Goal: Ask a question: Seek information or help from site administrators or community

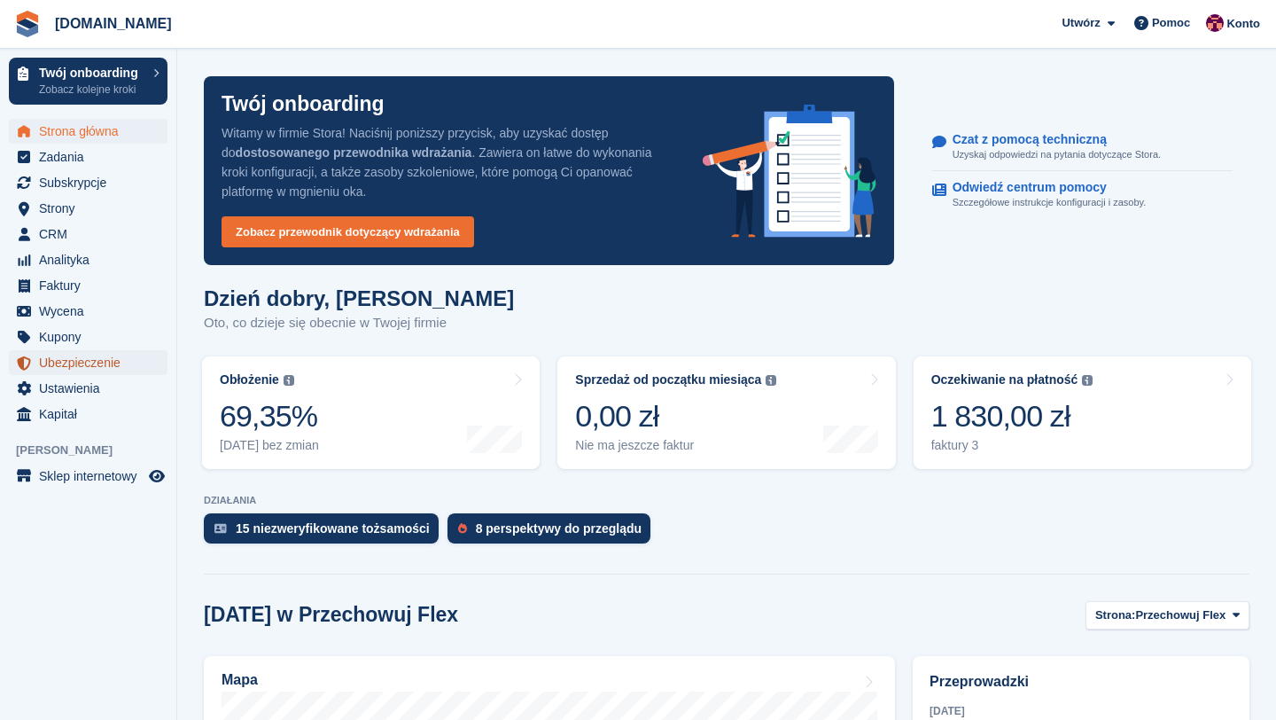
click at [82, 363] on span "Ubezpieczenie" at bounding box center [92, 362] width 106 height 25
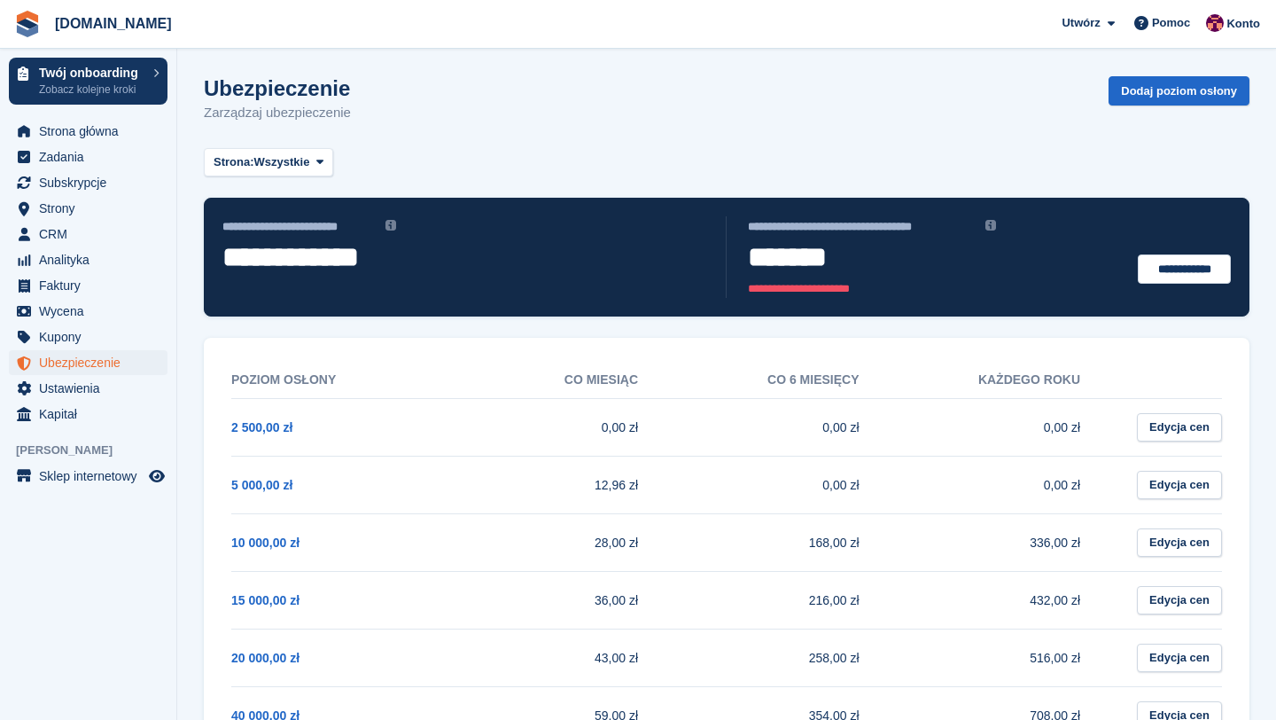
click at [391, 230] on div "**********" at bounding box center [338, 256] width 252 height 53
click at [1164, 264] on link "**********" at bounding box center [1184, 268] width 93 height 29
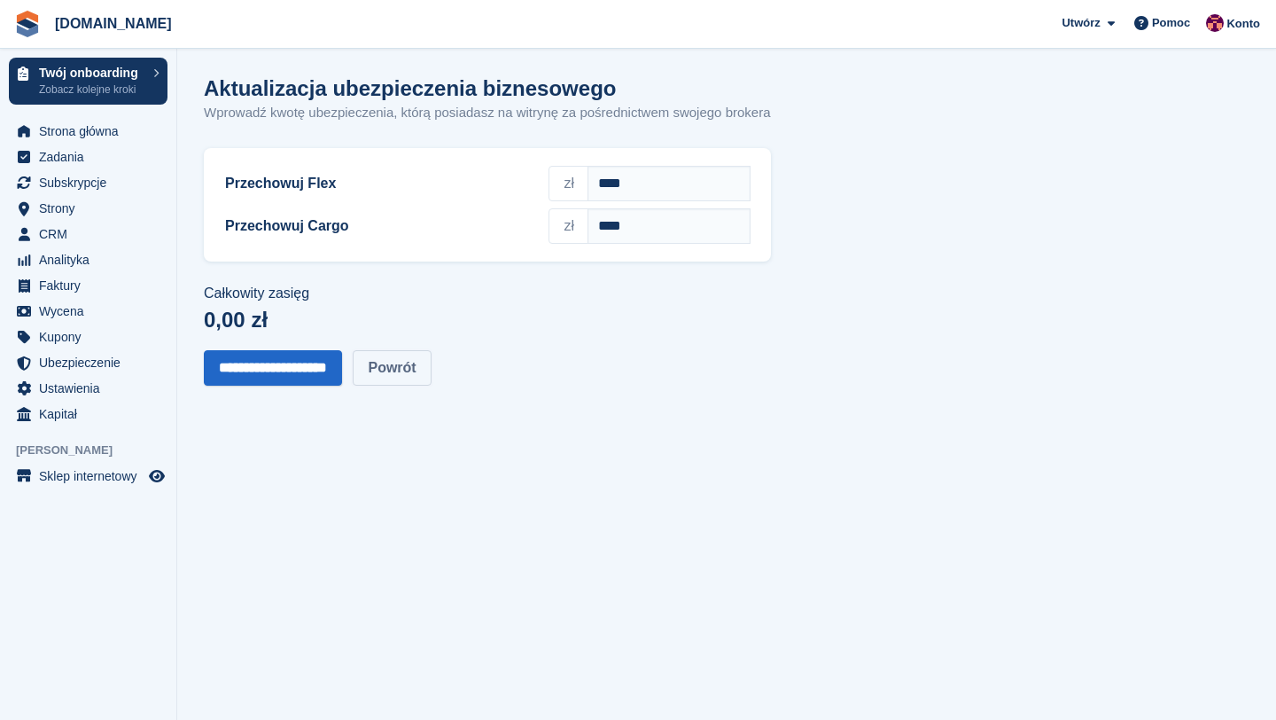
click at [431, 386] on link "Powrót" at bounding box center [392, 367] width 78 height 35
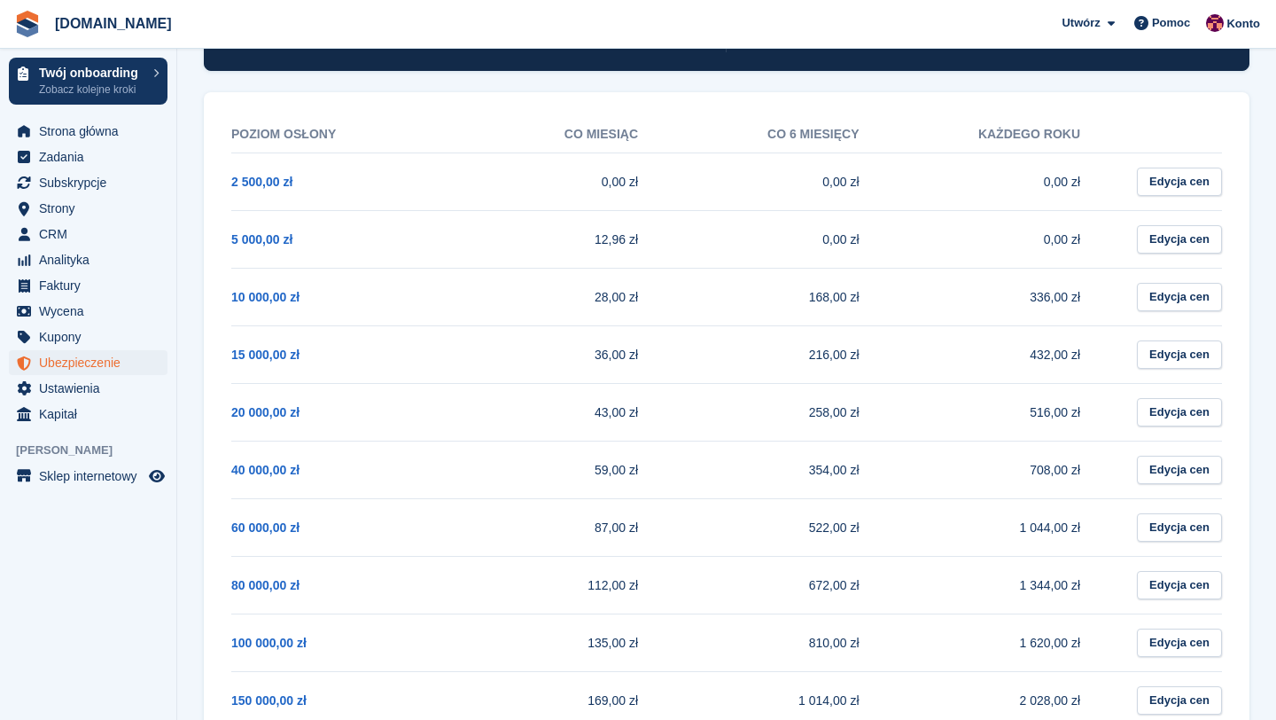
scroll to position [269, 0]
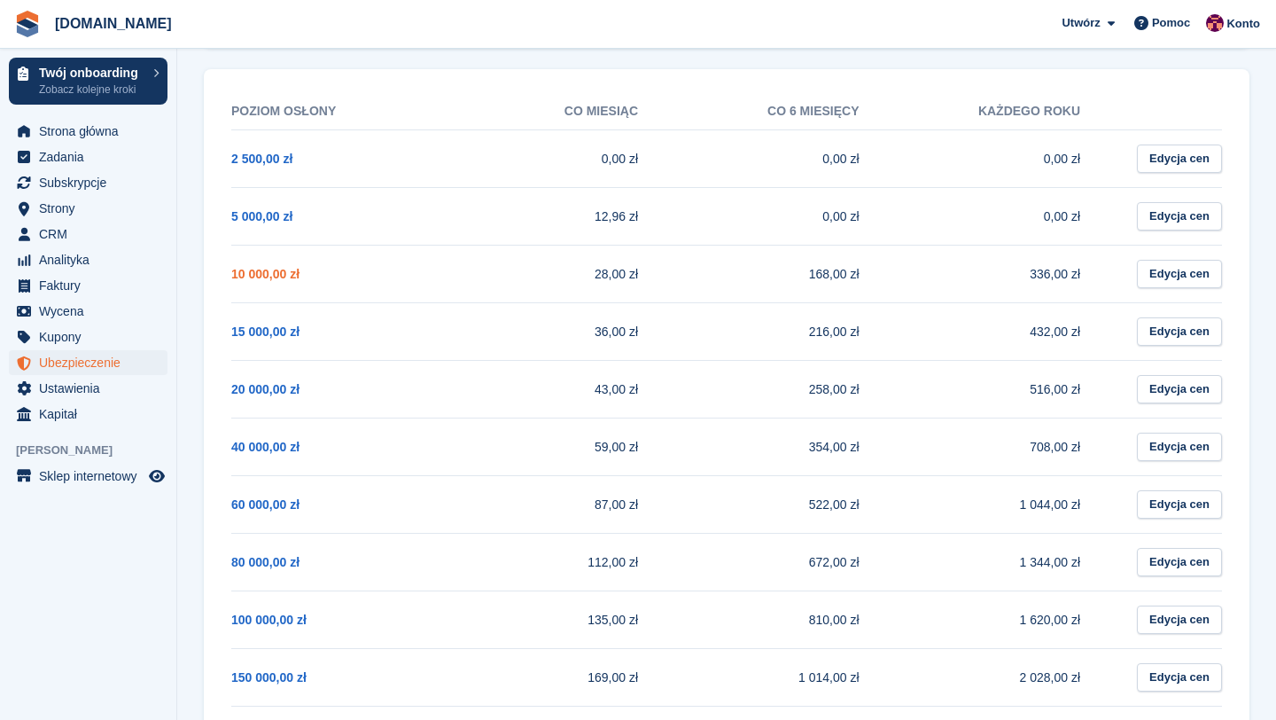
click at [289, 272] on link "10 000,00 zł" at bounding box center [265, 274] width 68 height 14
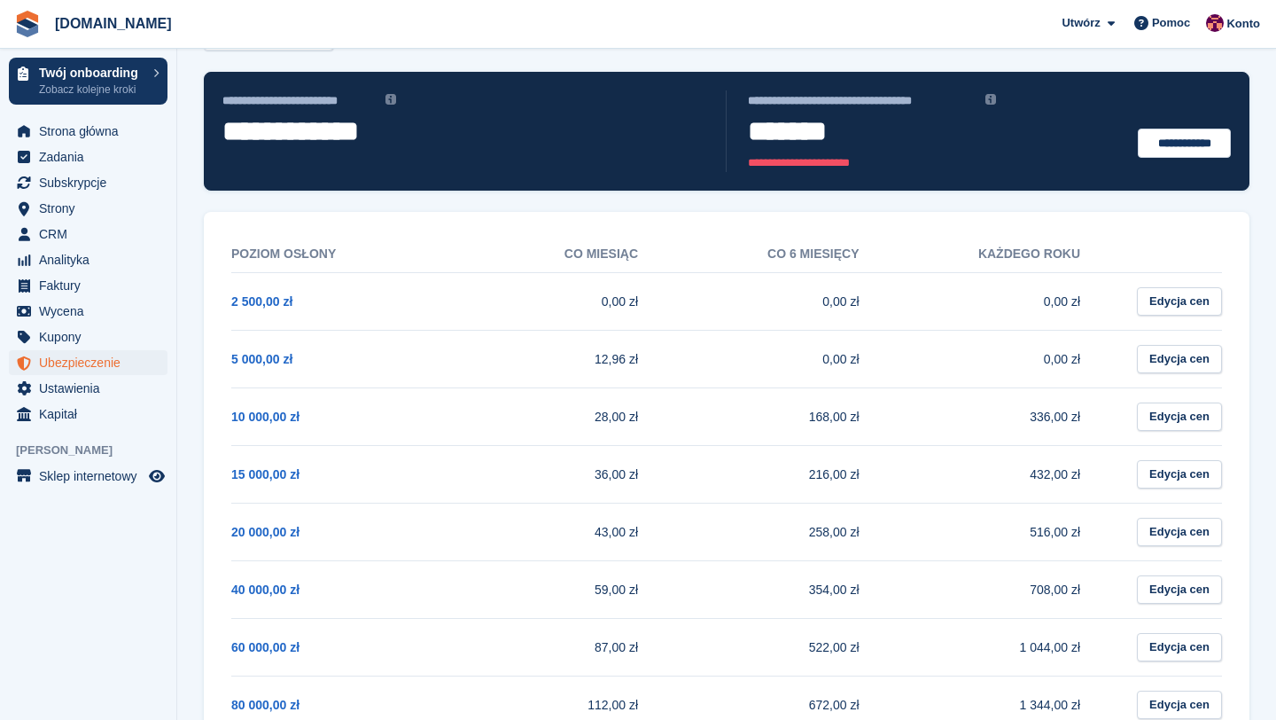
scroll to position [0, 0]
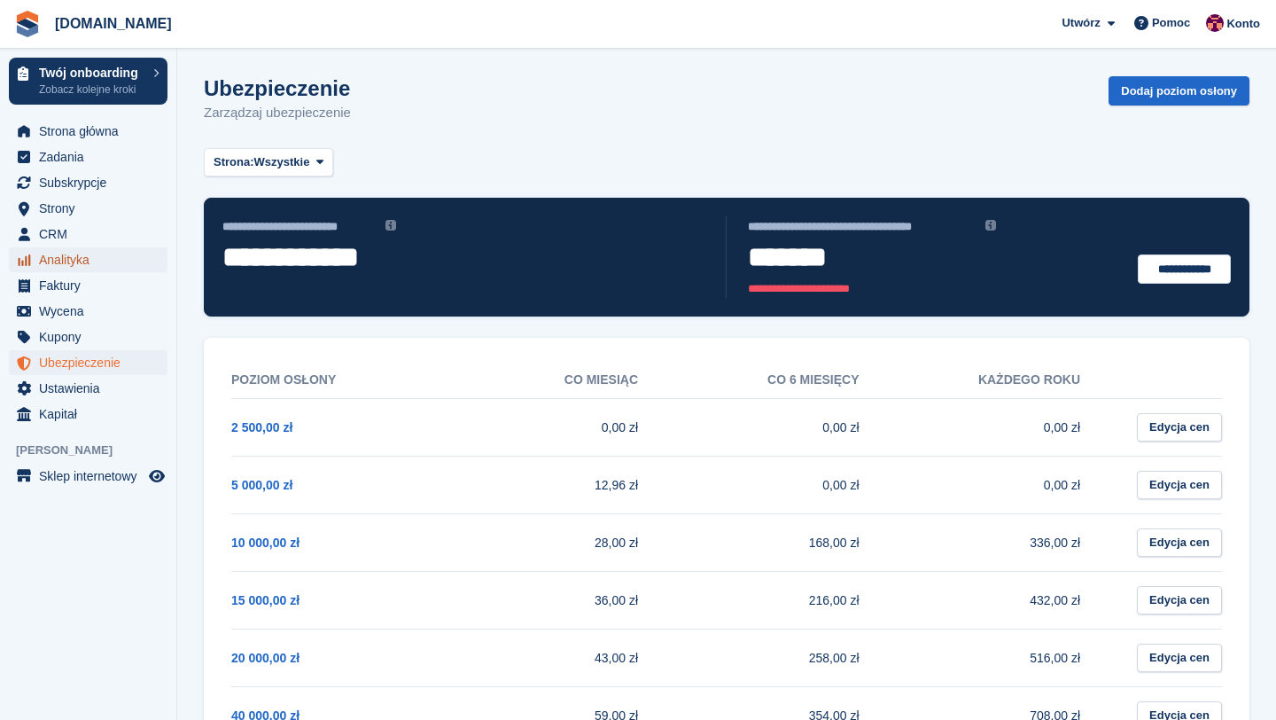
click at [87, 264] on span "Analityka" at bounding box center [92, 259] width 106 height 25
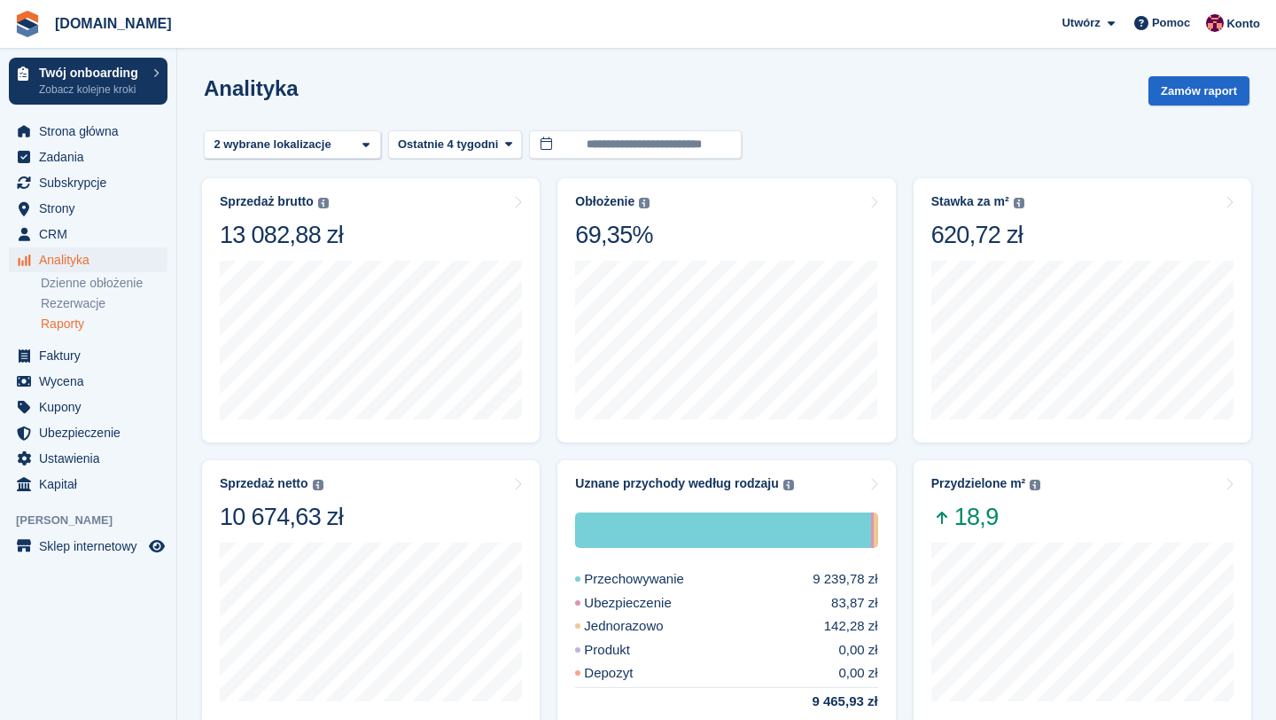
click at [82, 323] on link "Raporty" at bounding box center [104, 324] width 127 height 17
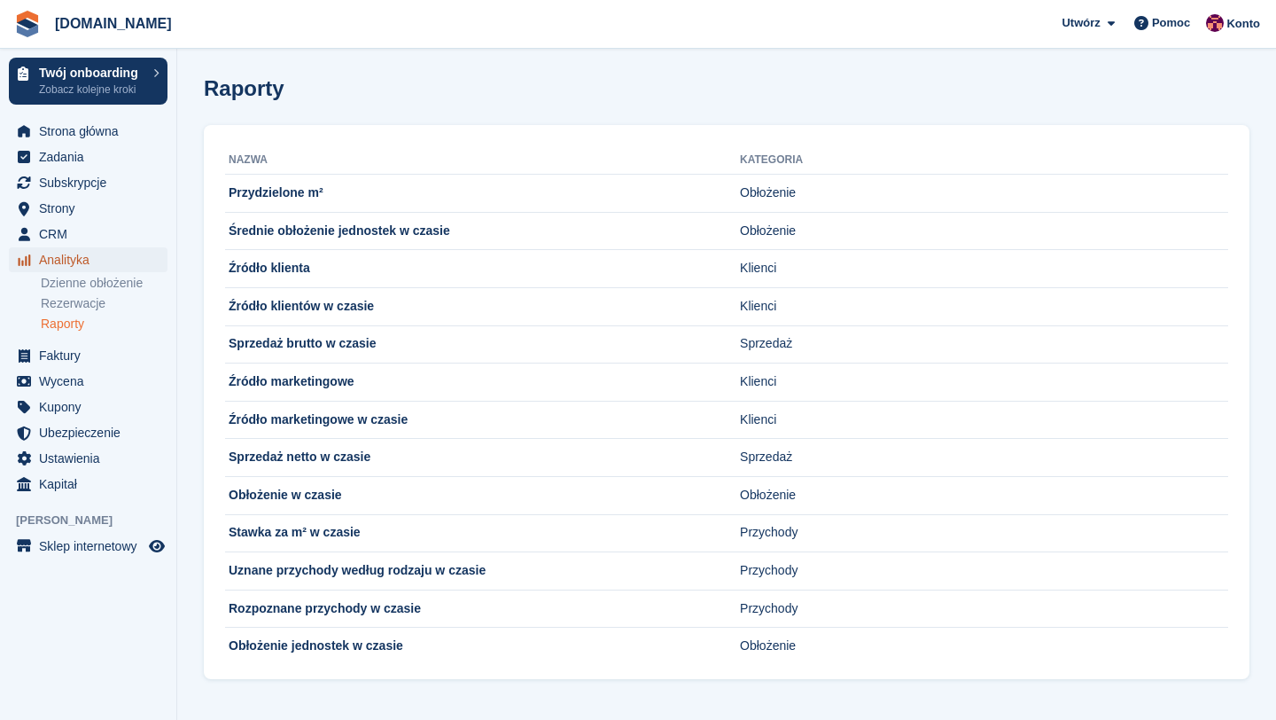
click at [75, 260] on span "Analityka" at bounding box center [92, 259] width 106 height 25
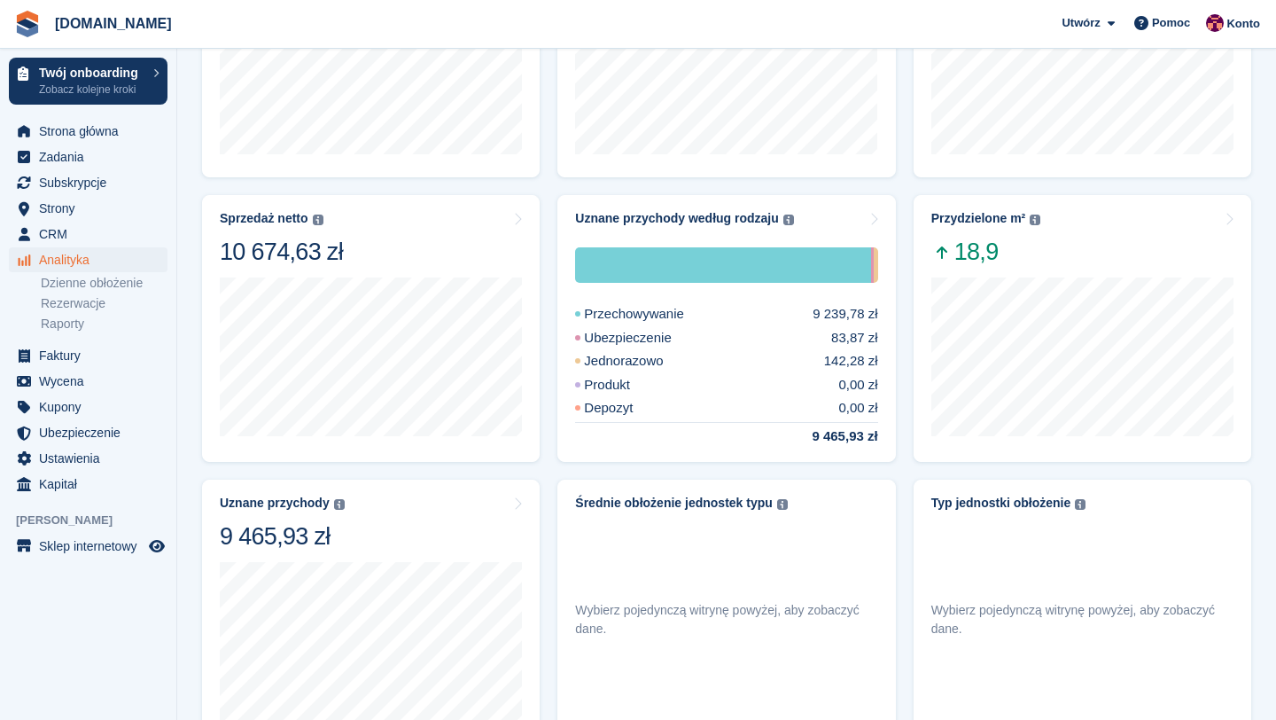
scroll to position [108, 0]
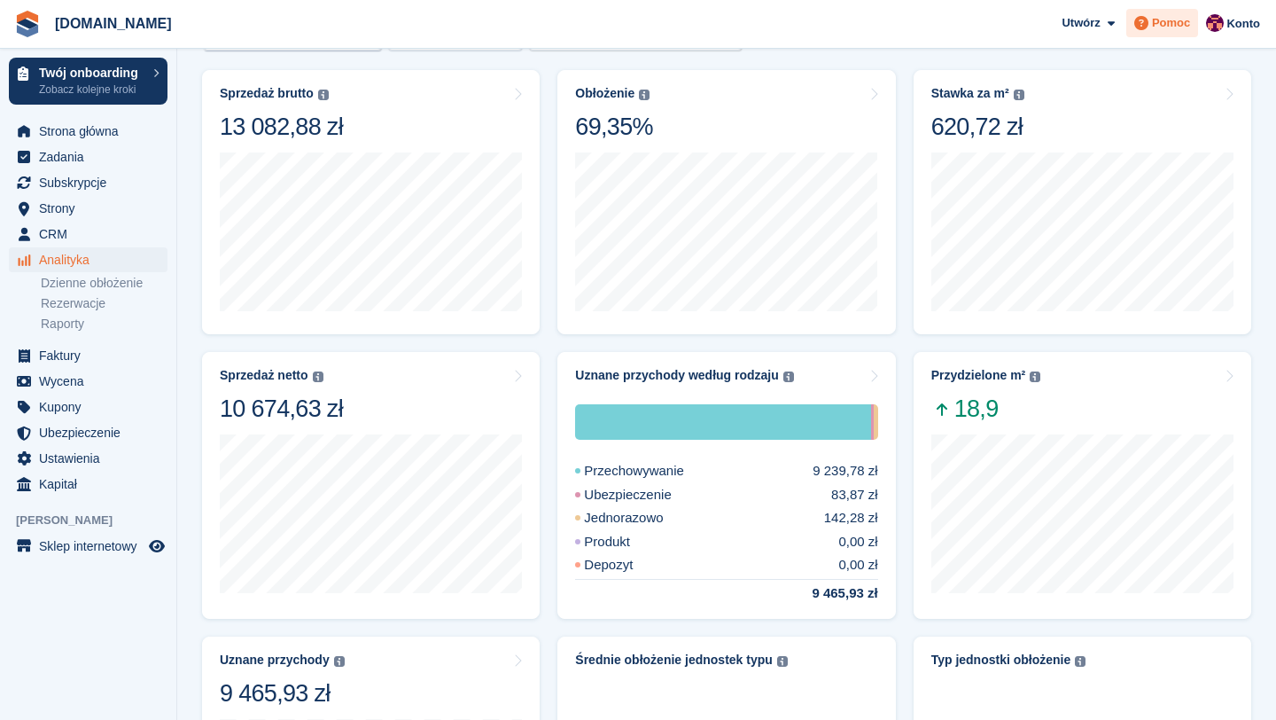
click at [1166, 28] on span "Pomoc" at bounding box center [1171, 23] width 38 height 18
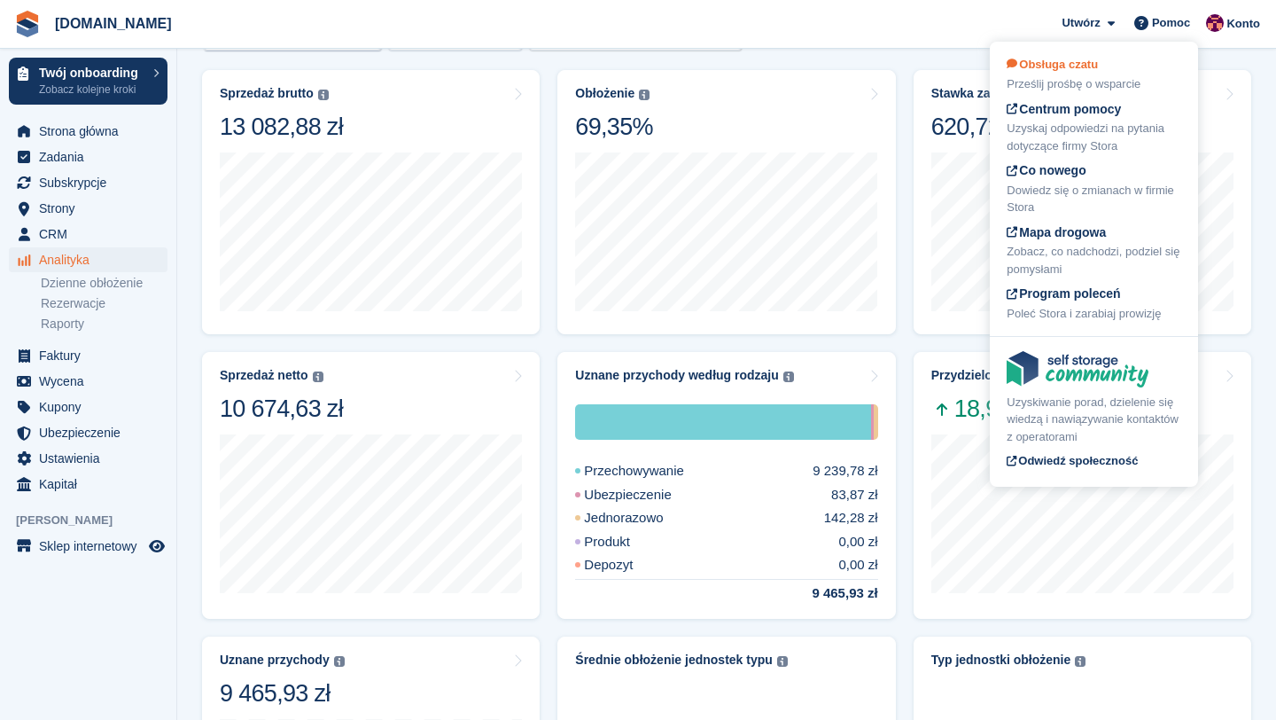
click at [1092, 80] on div "Prześlij prośbę o wsparcie" at bounding box center [1094, 84] width 175 height 18
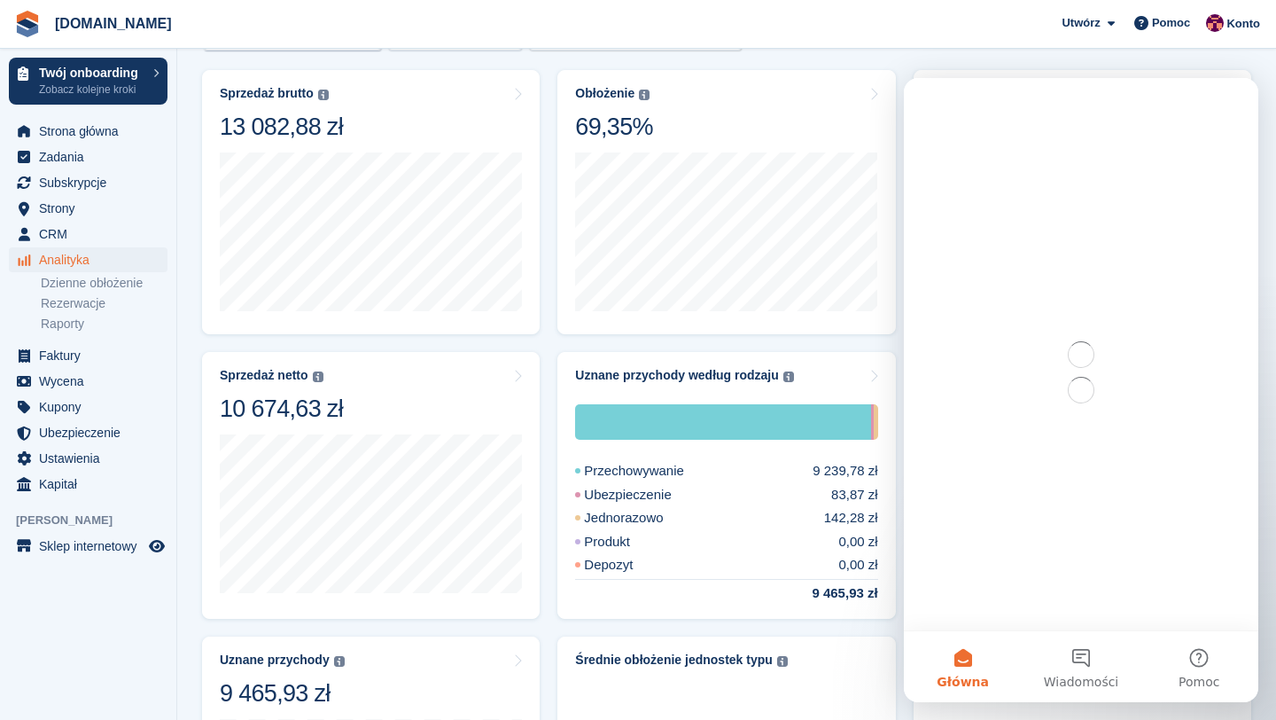
scroll to position [0, 0]
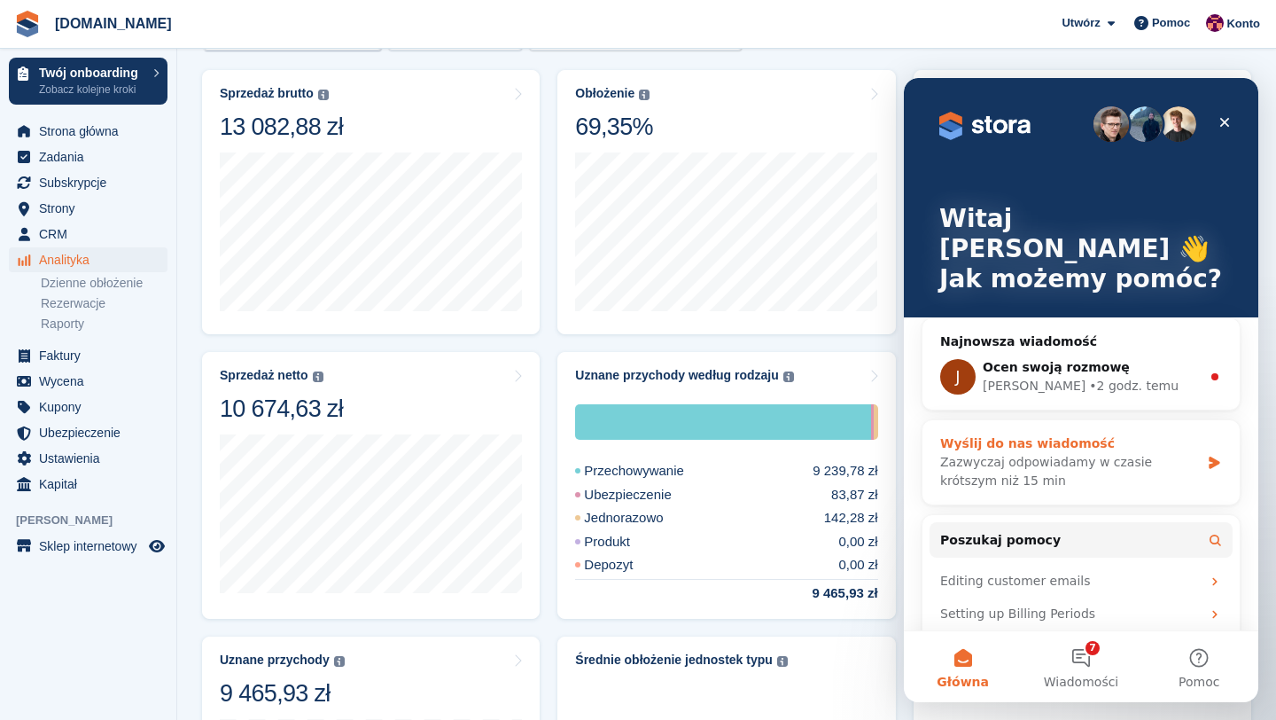
click at [1041, 453] on div "Zazwyczaj odpowiadamy w czasie krótszym niż 15 min" at bounding box center [1070, 471] width 260 height 37
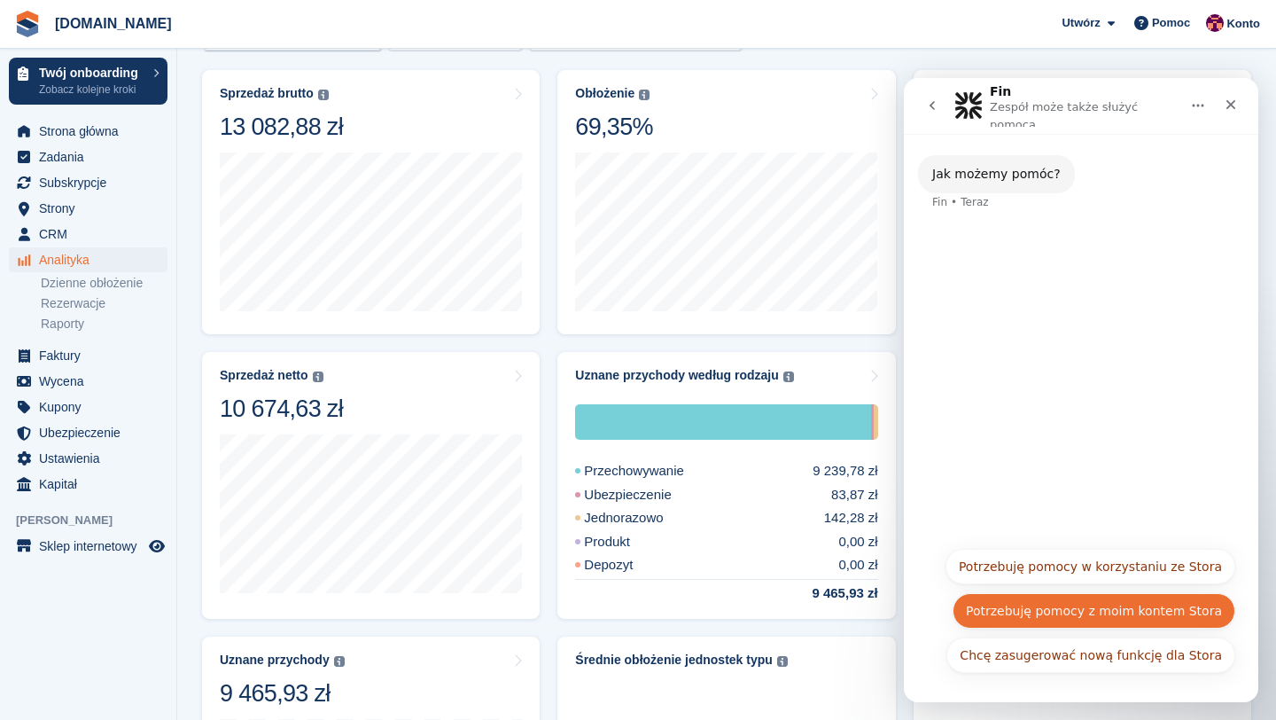
click at [1064, 602] on button "Potrzebuję pomocy z moim kontem Stora" at bounding box center [1094, 610] width 283 height 35
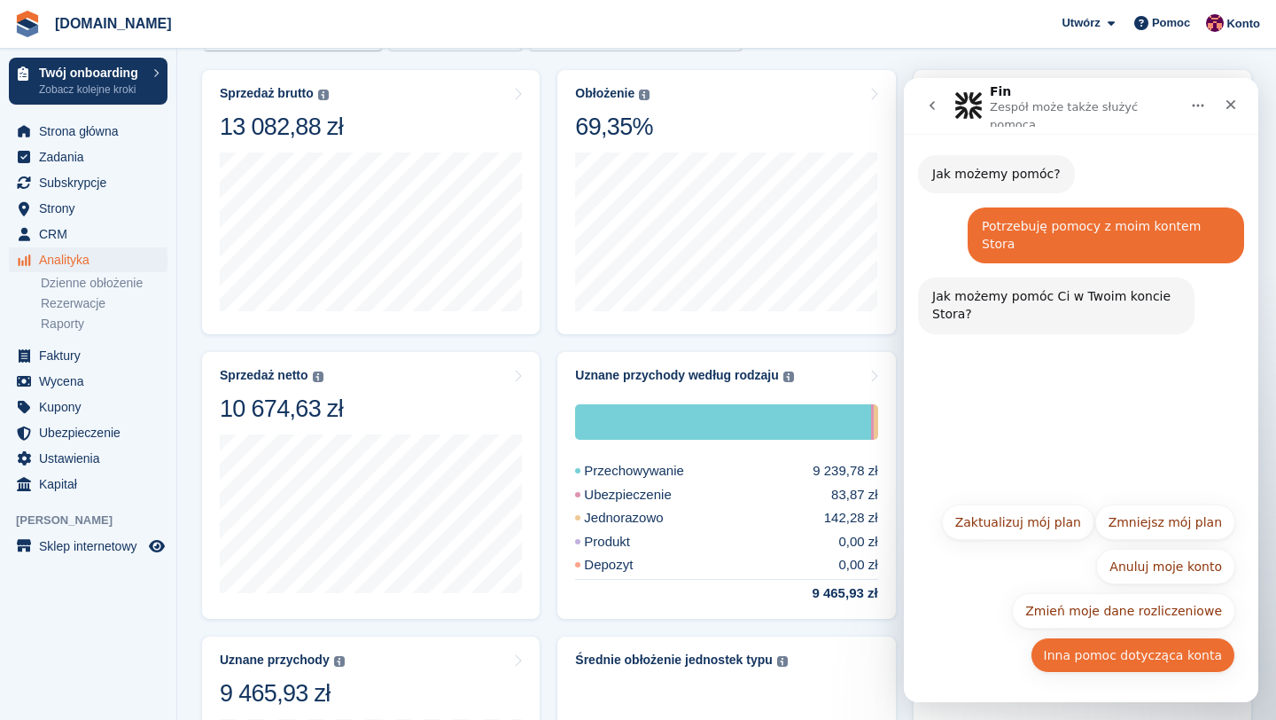
click at [1111, 648] on button "Inna pomoc dotycząca konta" at bounding box center [1133, 654] width 205 height 35
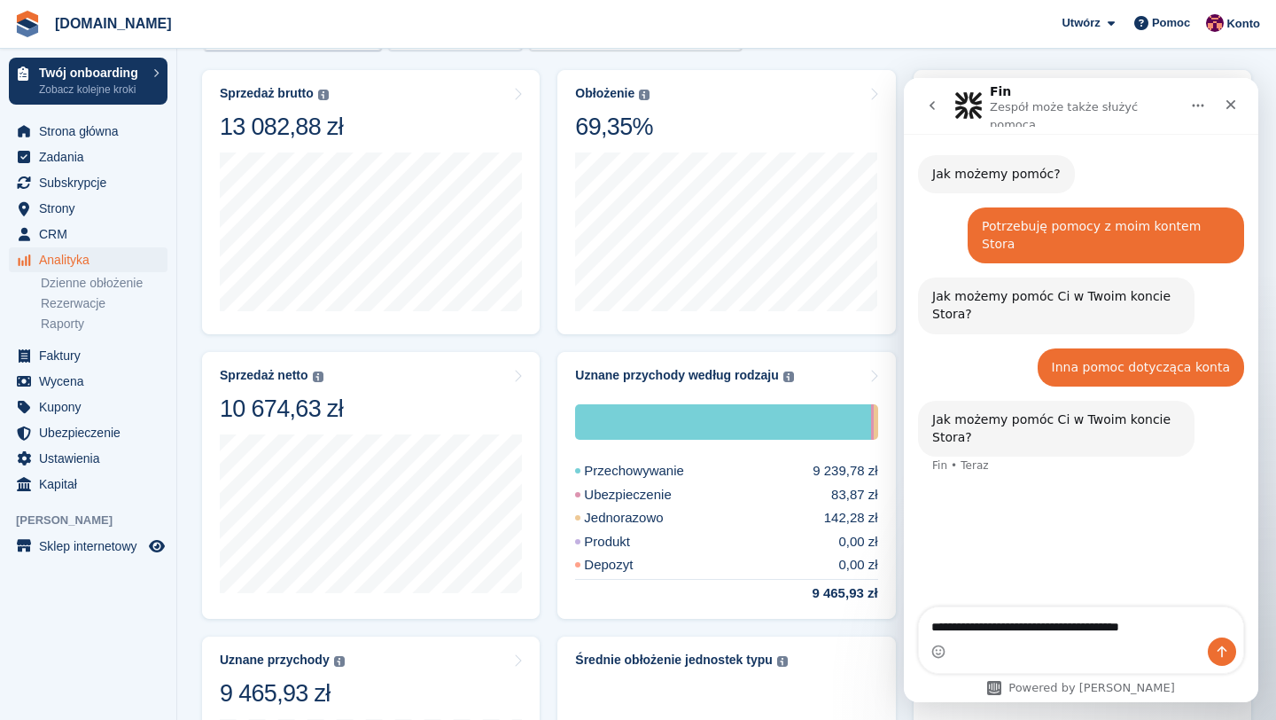
click at [1166, 623] on textarea "**********" at bounding box center [1081, 622] width 324 height 30
click at [1165, 623] on textarea "**********" at bounding box center [1081, 622] width 324 height 30
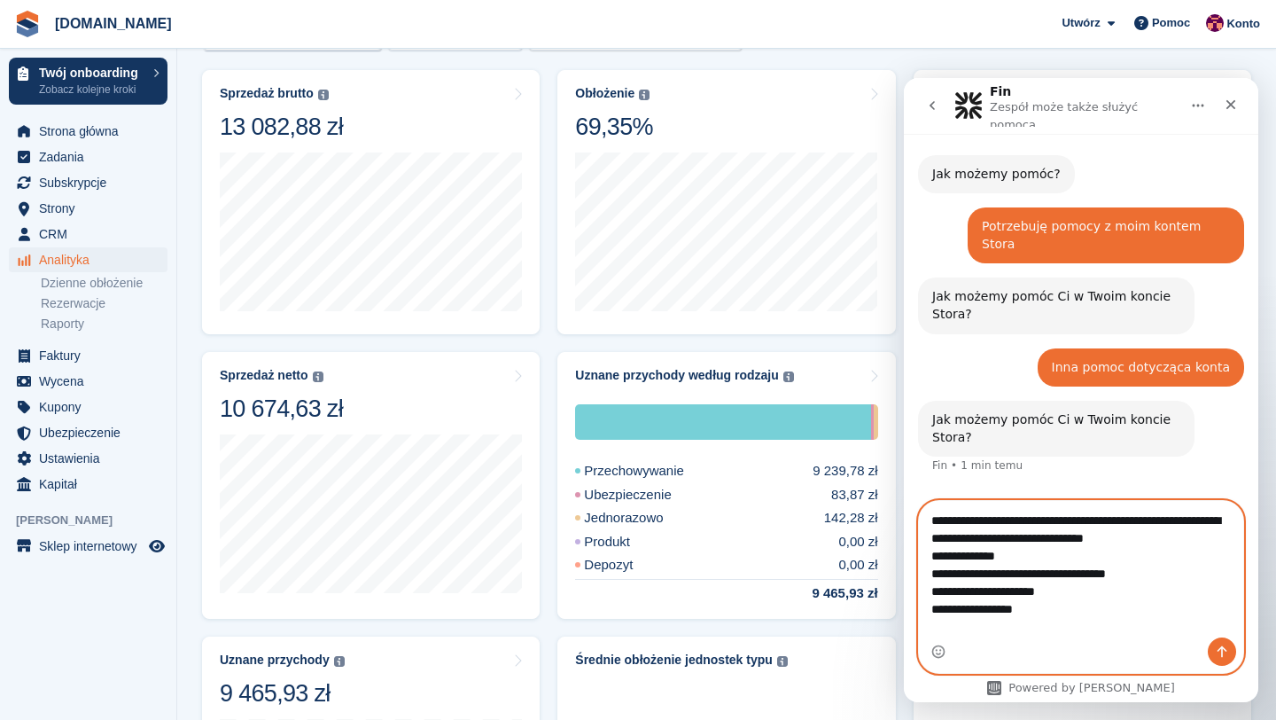
scroll to position [11, 0]
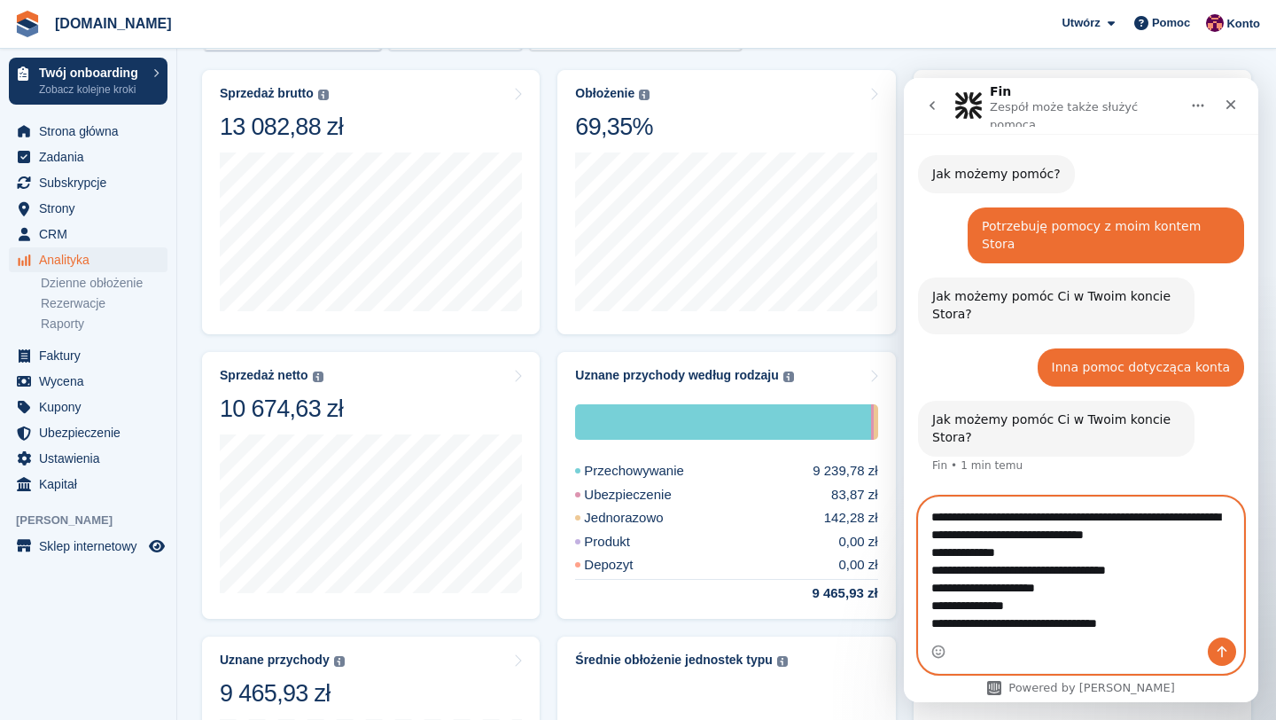
type textarea "**********"
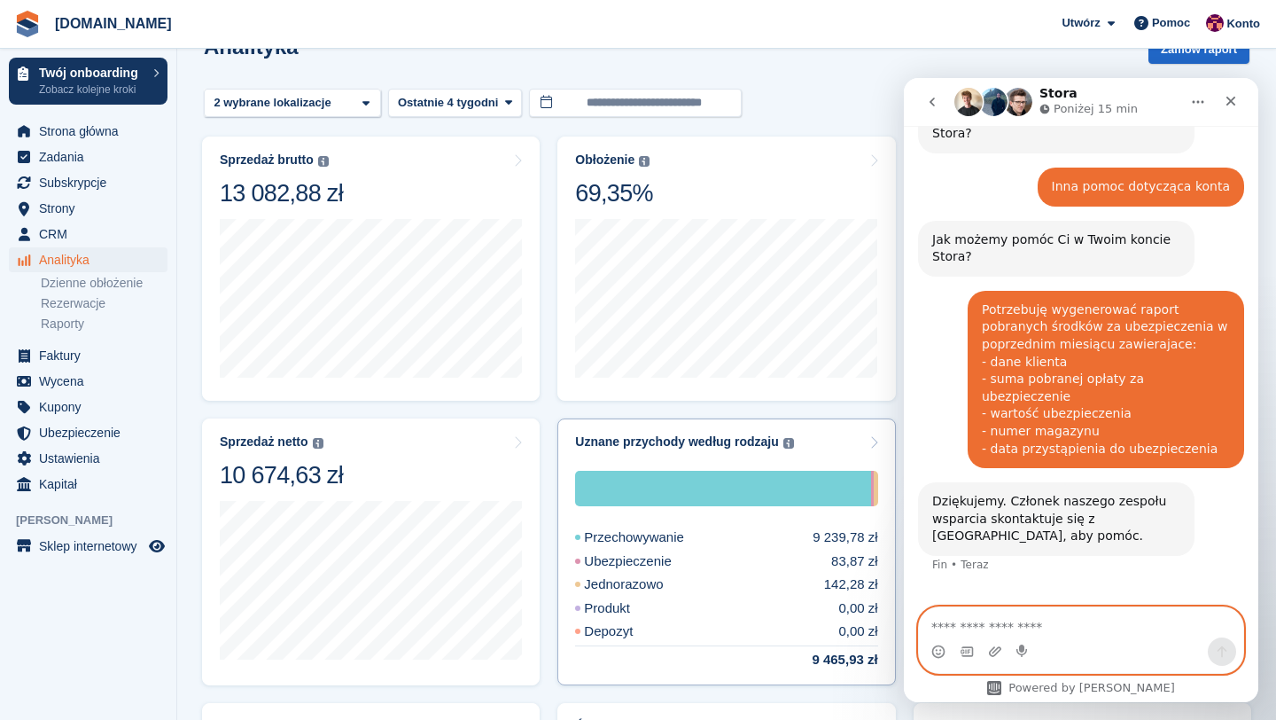
scroll to position [44, 0]
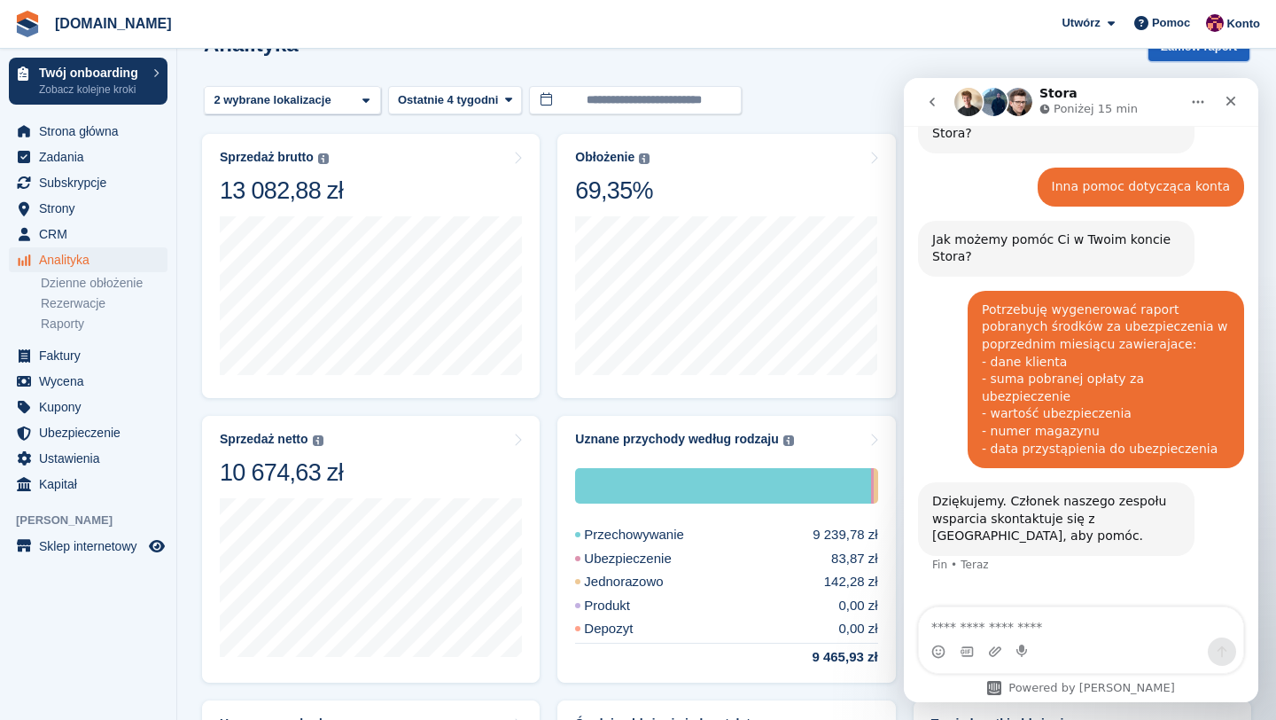
click at [1220, 59] on button "Zamów raport" at bounding box center [1199, 46] width 101 height 29
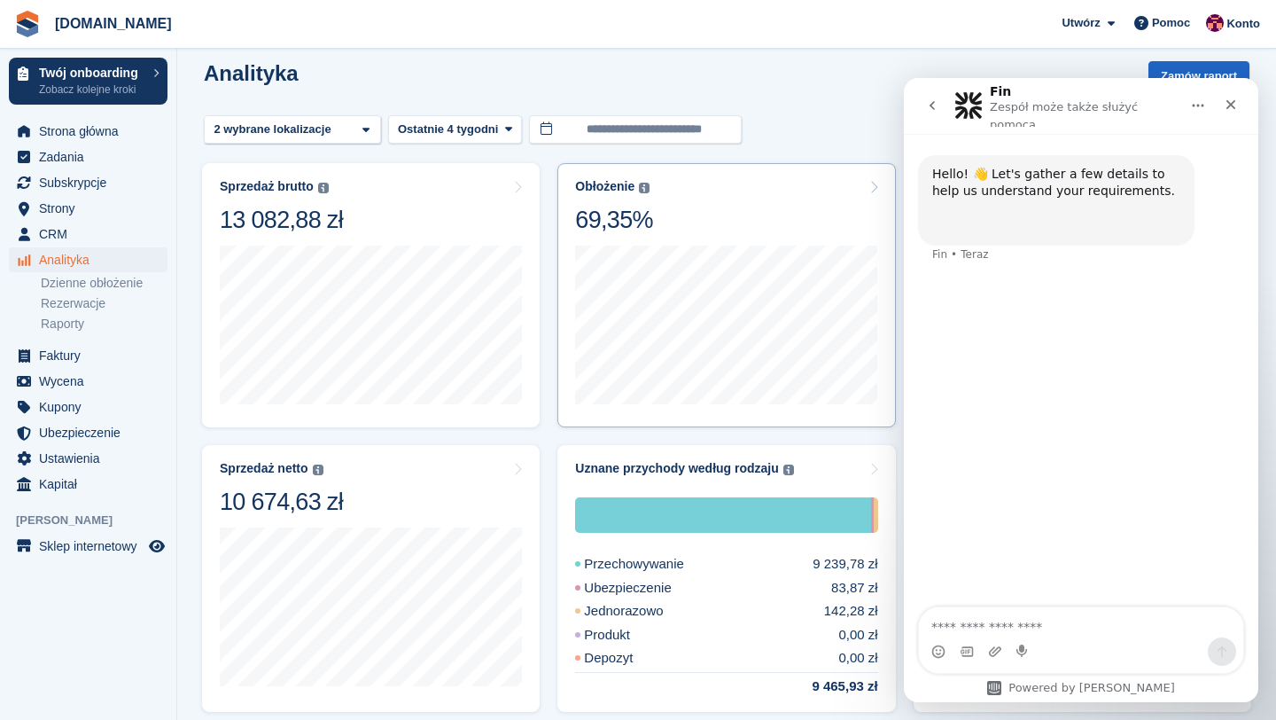
scroll to position [9, 0]
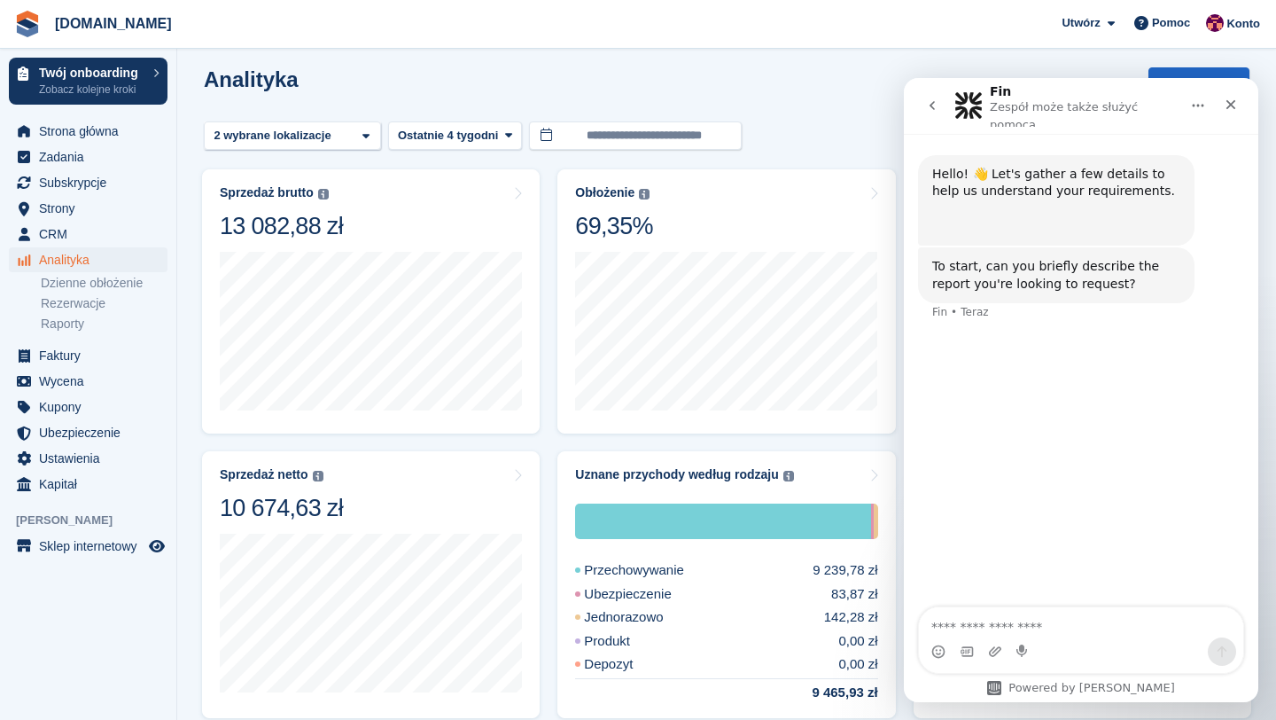
click at [932, 104] on icon "go back" at bounding box center [932, 105] width 5 height 9
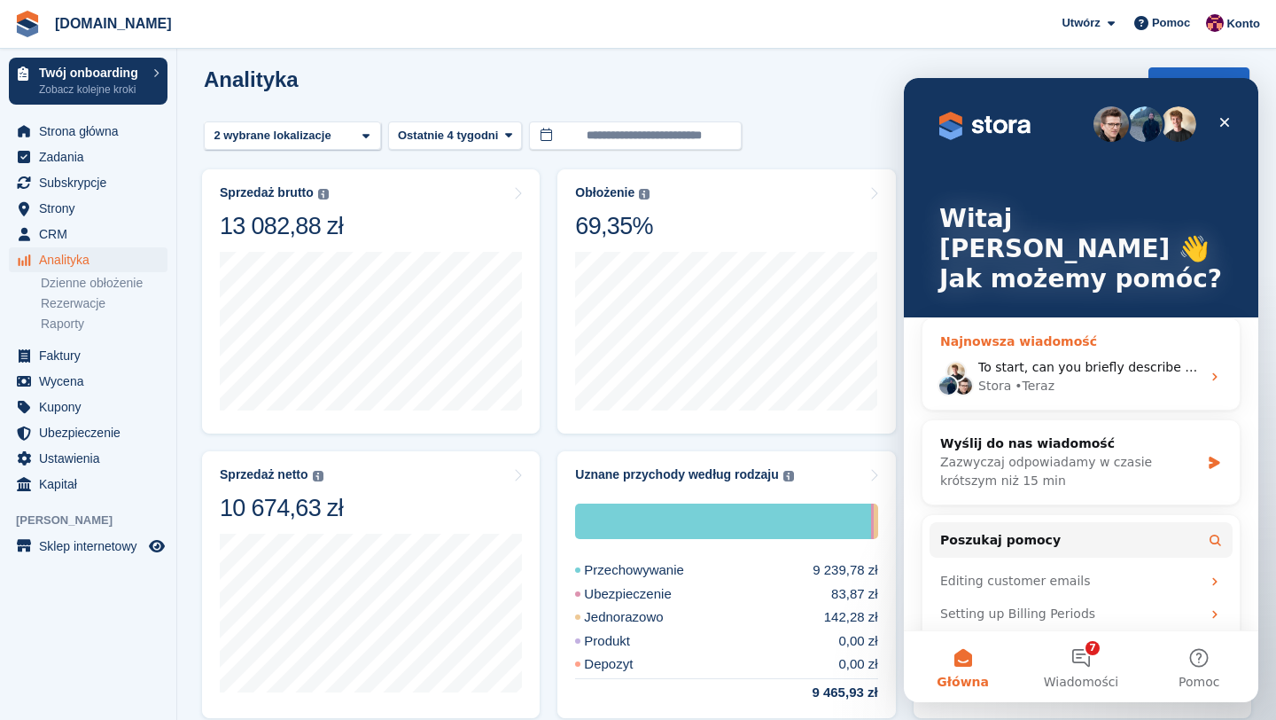
click at [1089, 377] on div "Stora • Teraz" at bounding box center [1090, 386] width 222 height 19
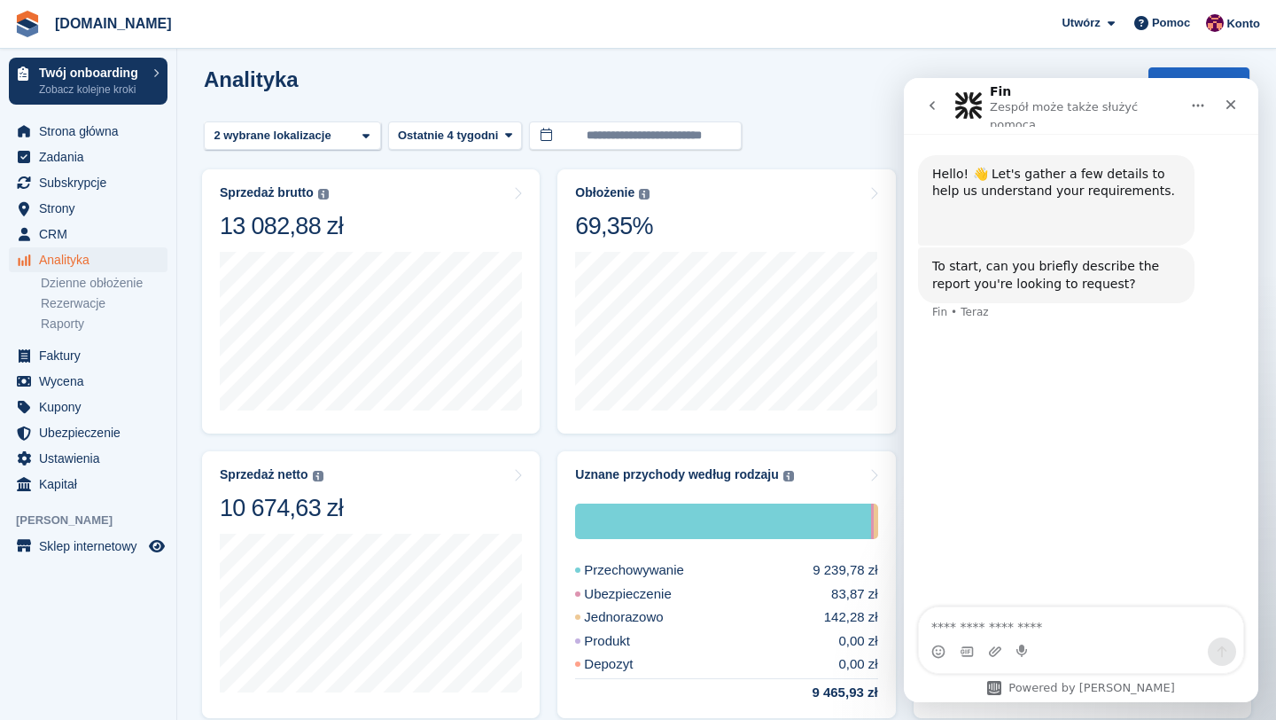
click at [935, 101] on icon "go back" at bounding box center [932, 105] width 14 height 14
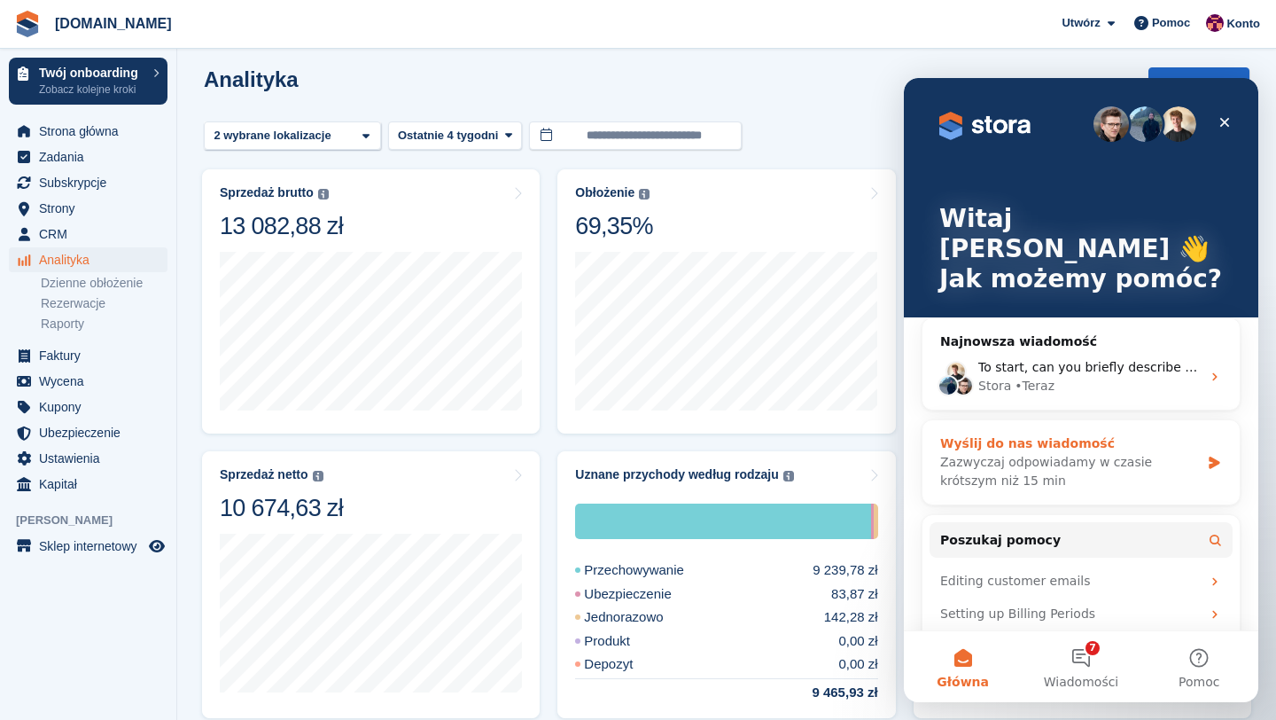
scroll to position [52, 0]
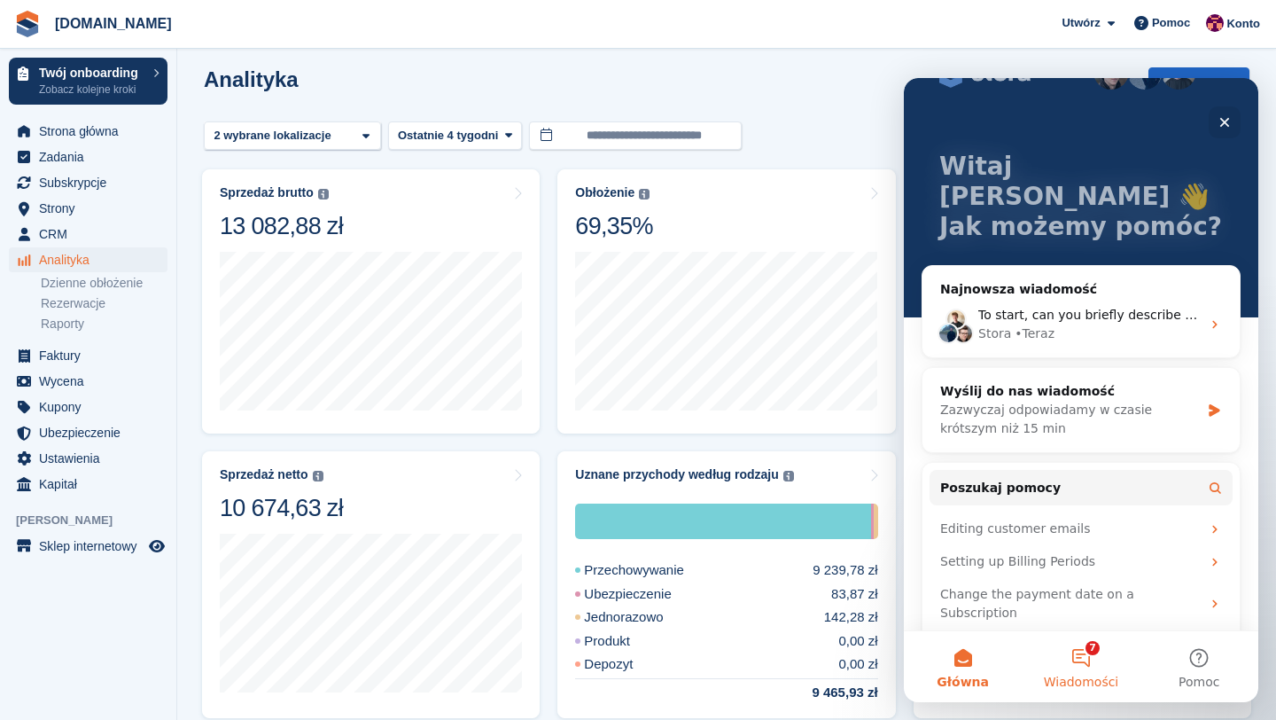
click at [1091, 648] on button "7 Wiadomości" at bounding box center [1081, 666] width 118 height 71
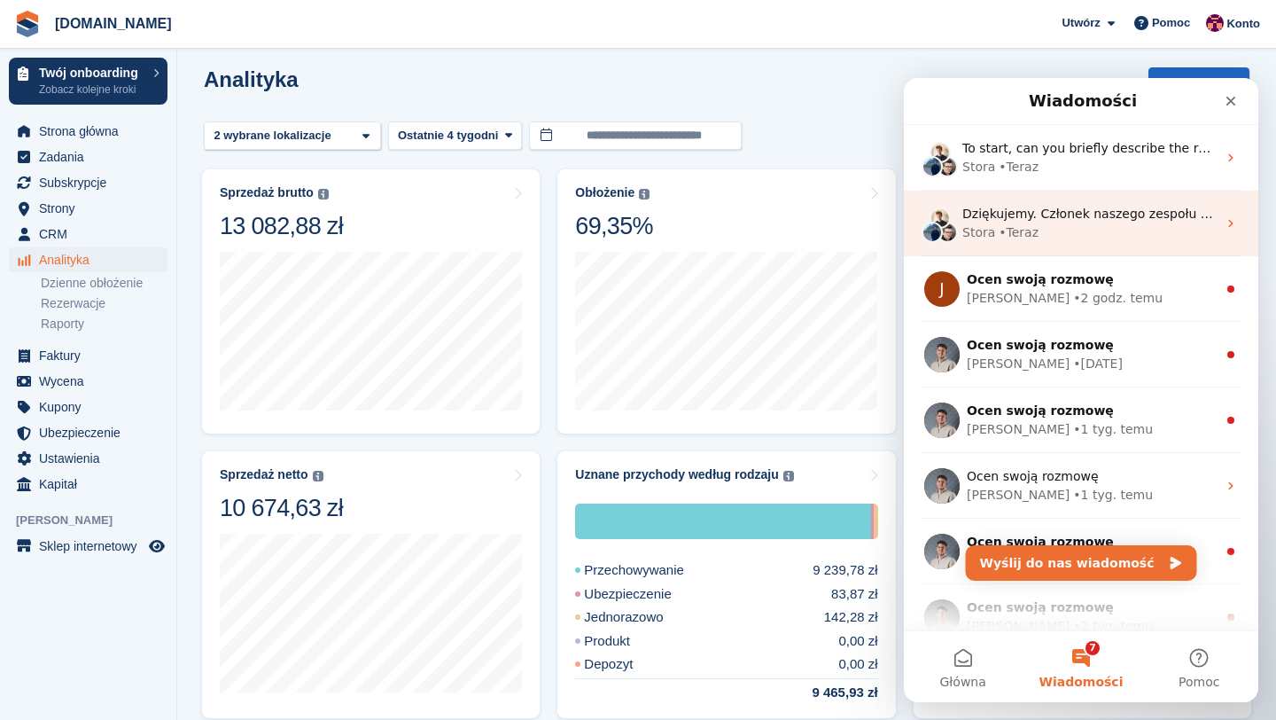
click at [1081, 238] on div "Stora • Teraz" at bounding box center [1090, 232] width 254 height 19
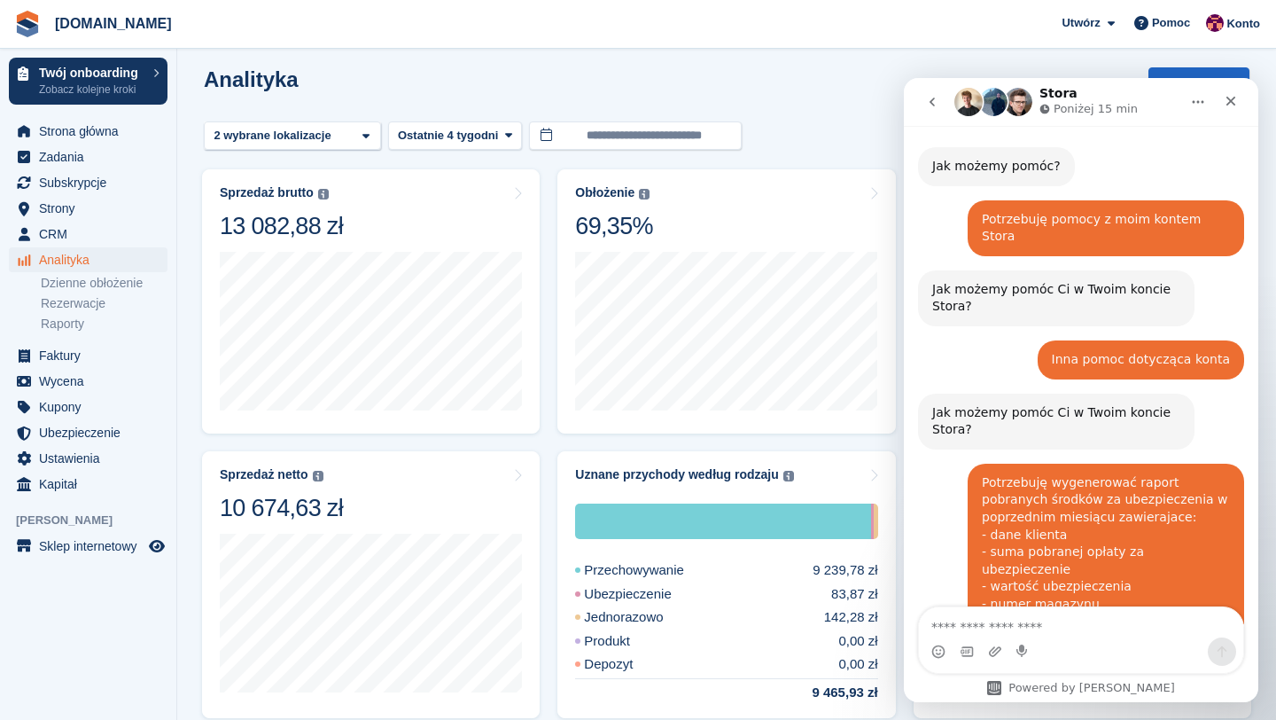
scroll to position [173, 0]
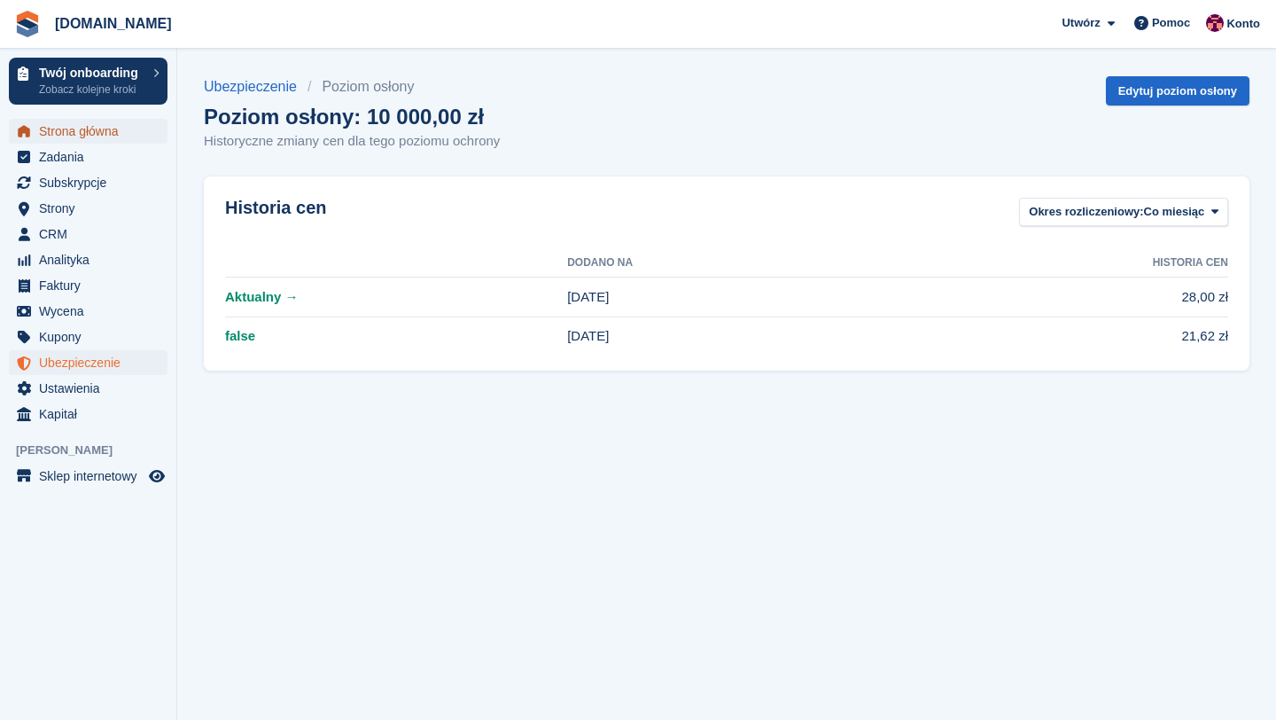
click at [102, 135] on span "Strona główna" at bounding box center [92, 131] width 106 height 25
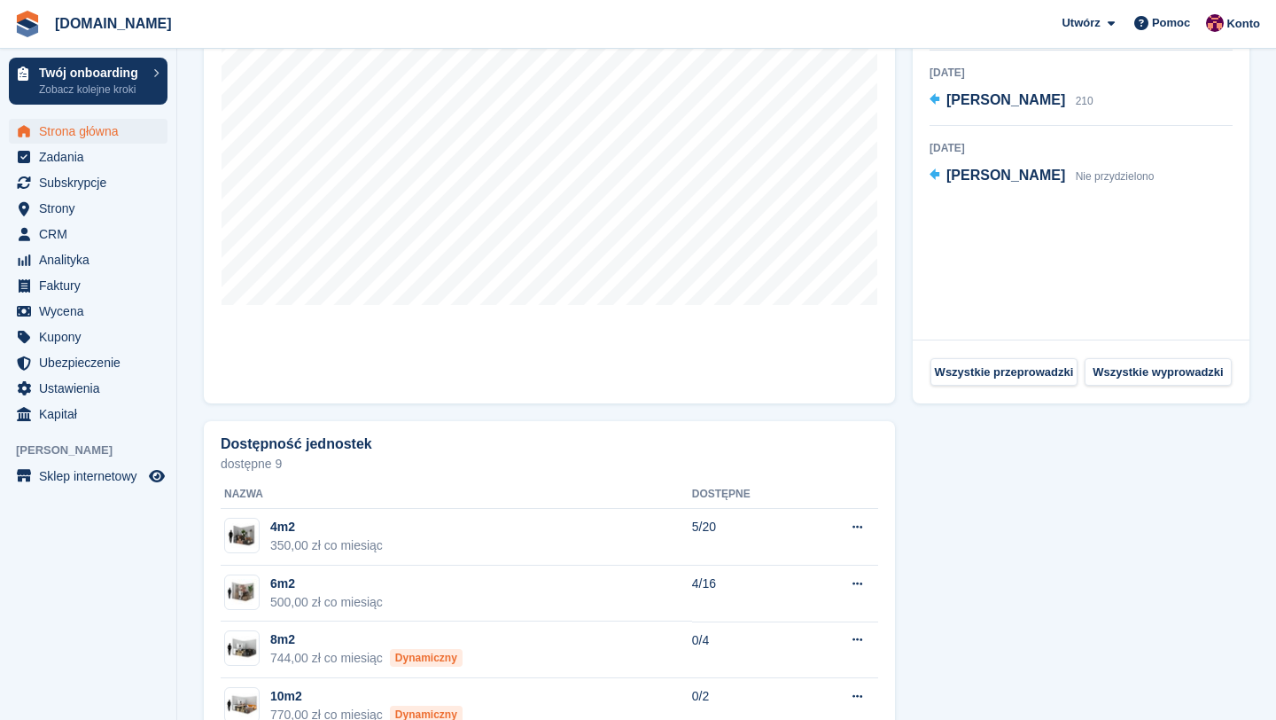
scroll to position [495, 0]
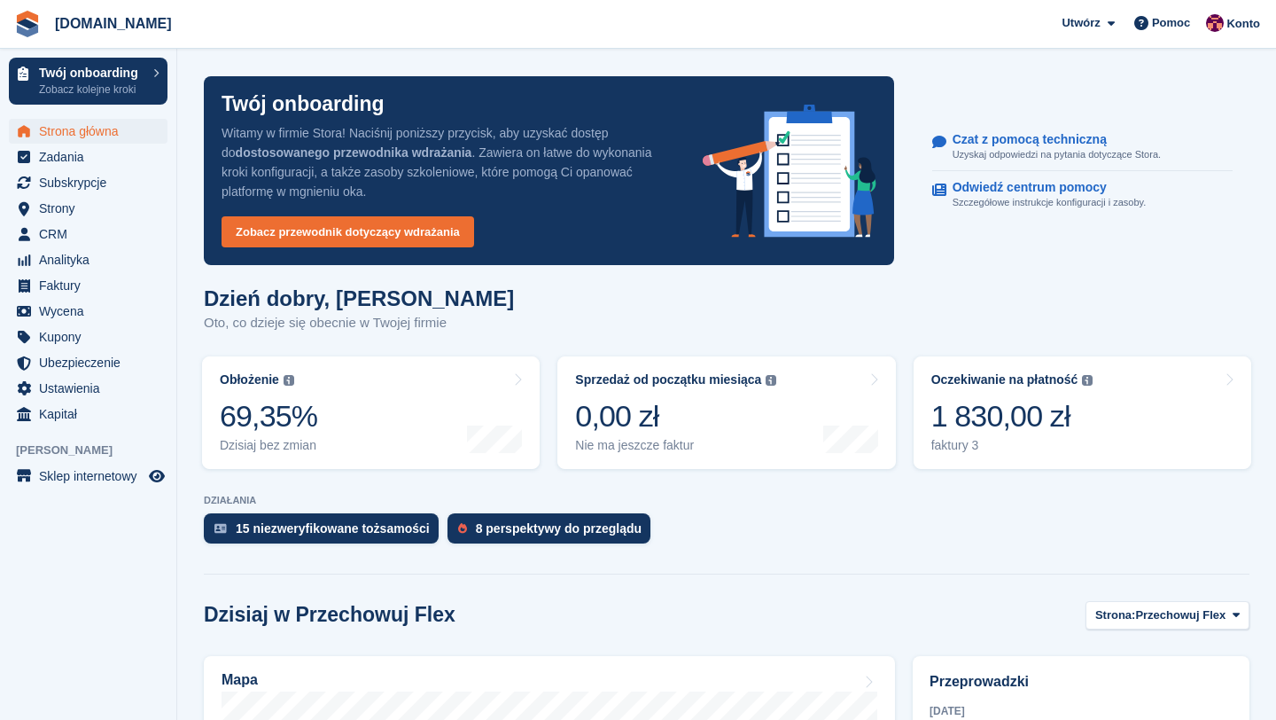
scroll to position [823, 0]
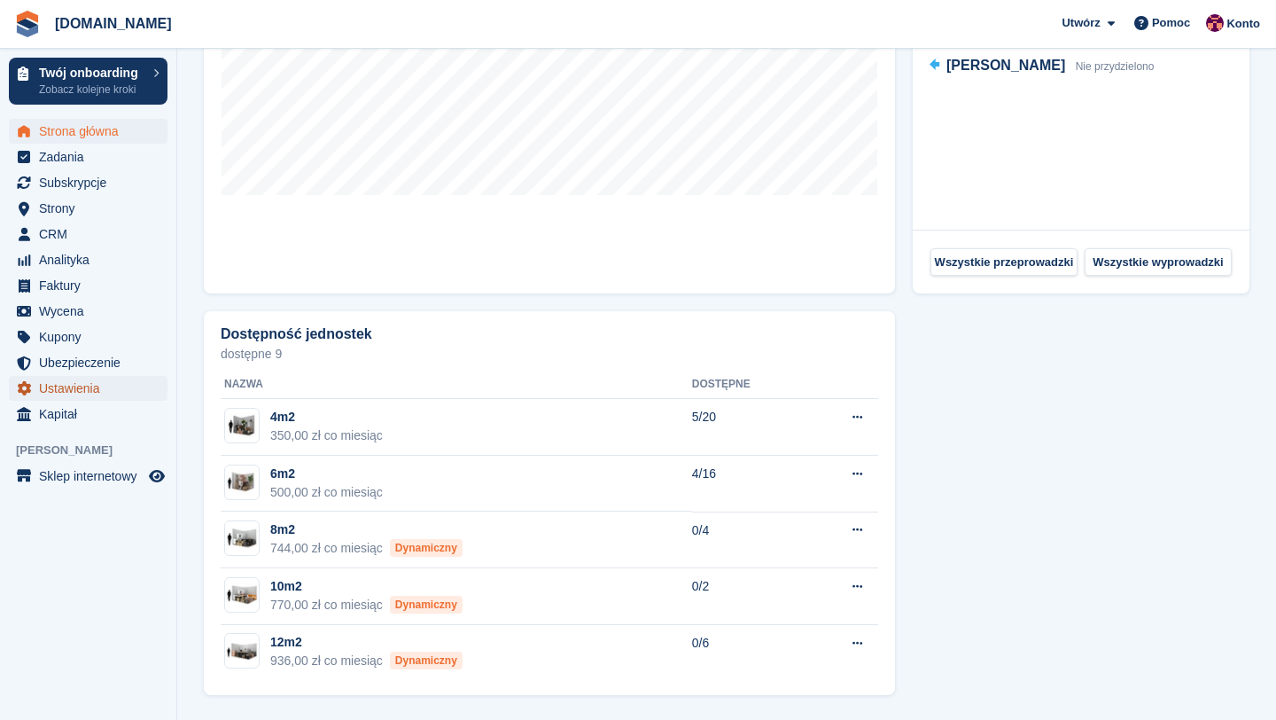
click at [82, 387] on span "Ustawienia" at bounding box center [92, 388] width 106 height 25
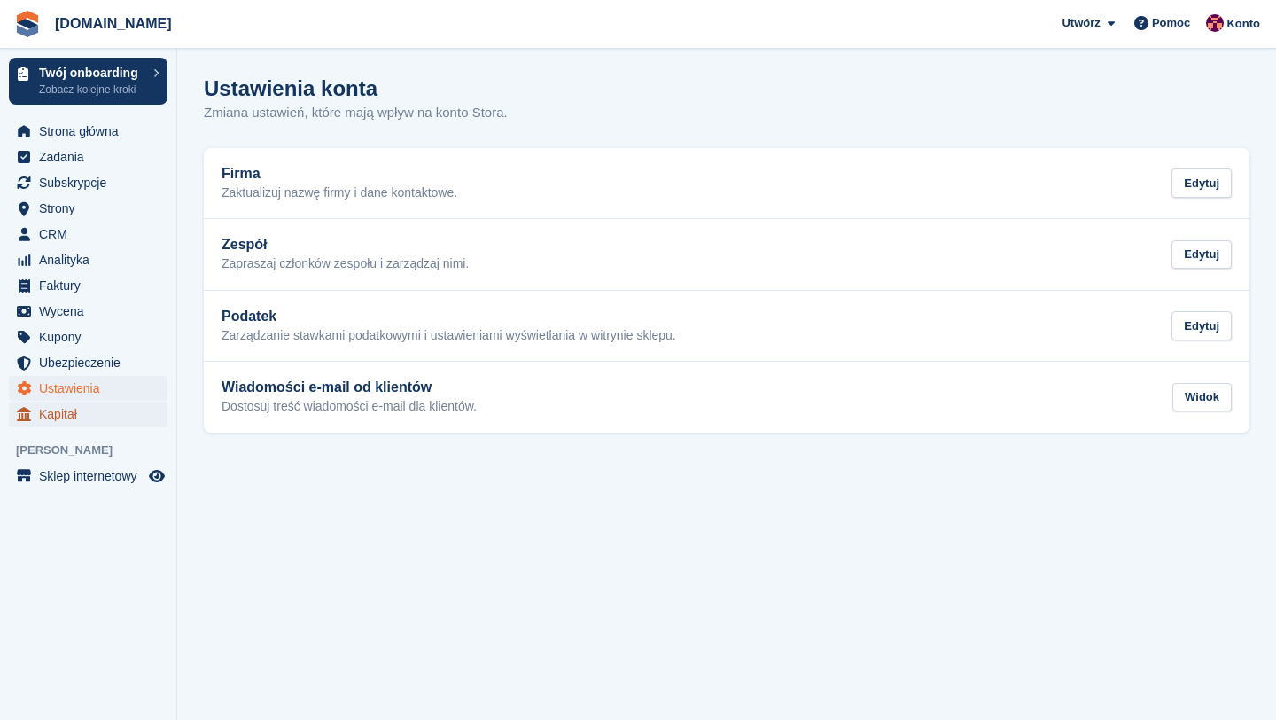
click at [75, 414] on span "Kapitał" at bounding box center [92, 414] width 106 height 25
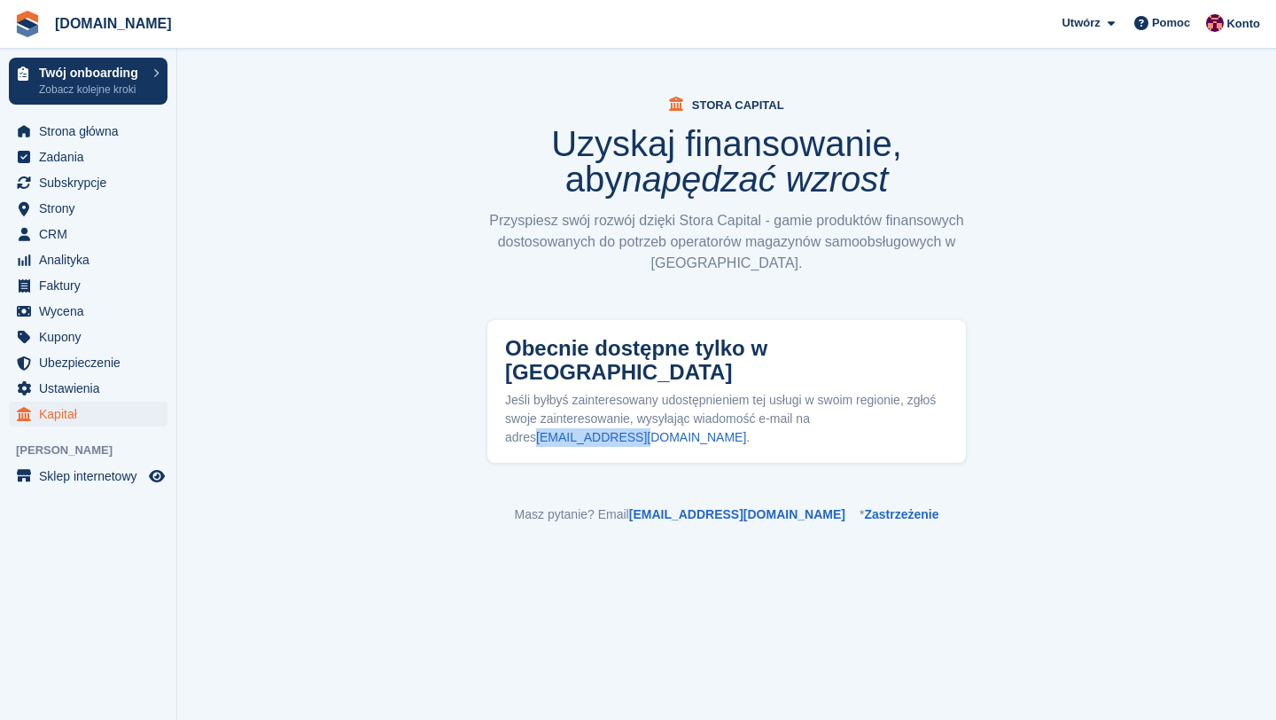
drag, startPoint x: 601, startPoint y: 414, endPoint x: 502, endPoint y: 414, distance: 99.3
click at [502, 414] on div "Obecnie dostępne tylko w [GEOGRAPHIC_DATA] Jeśli byłbyś zainteresowany udostępn…" at bounding box center [727, 391] width 479 height 143
copy link "[EMAIL_ADDRESS][DOMAIN_NAME]"
click at [108, 132] on span "Strona główna" at bounding box center [92, 131] width 106 height 25
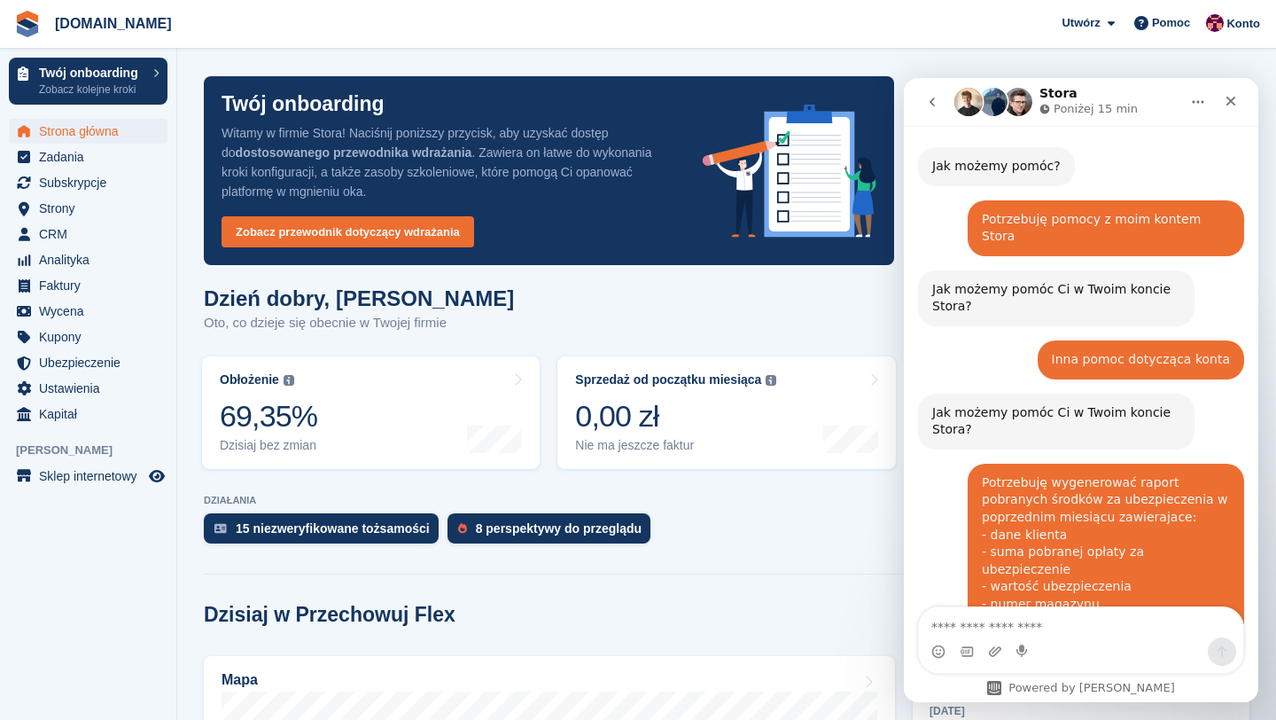
scroll to position [173, 0]
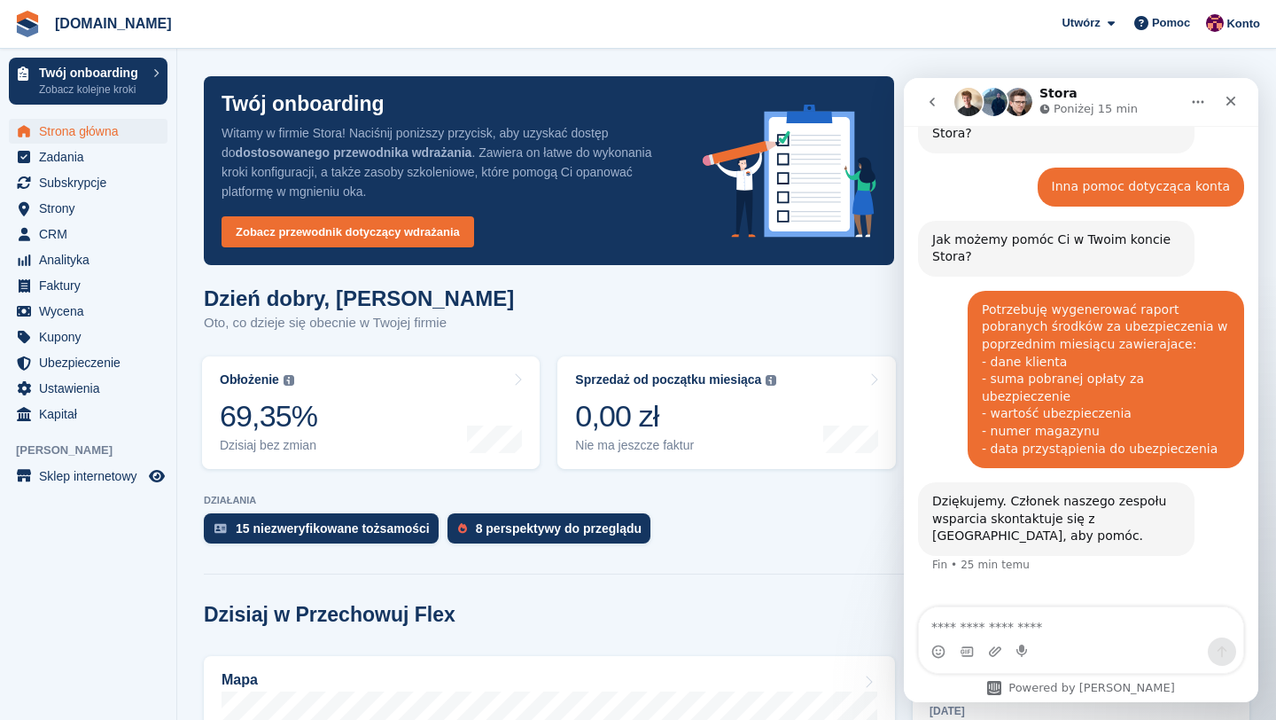
click at [1232, 101] on icon "Zamknij" at bounding box center [1232, 102] width 10 height 10
